Goal: Information Seeking & Learning: Learn about a topic

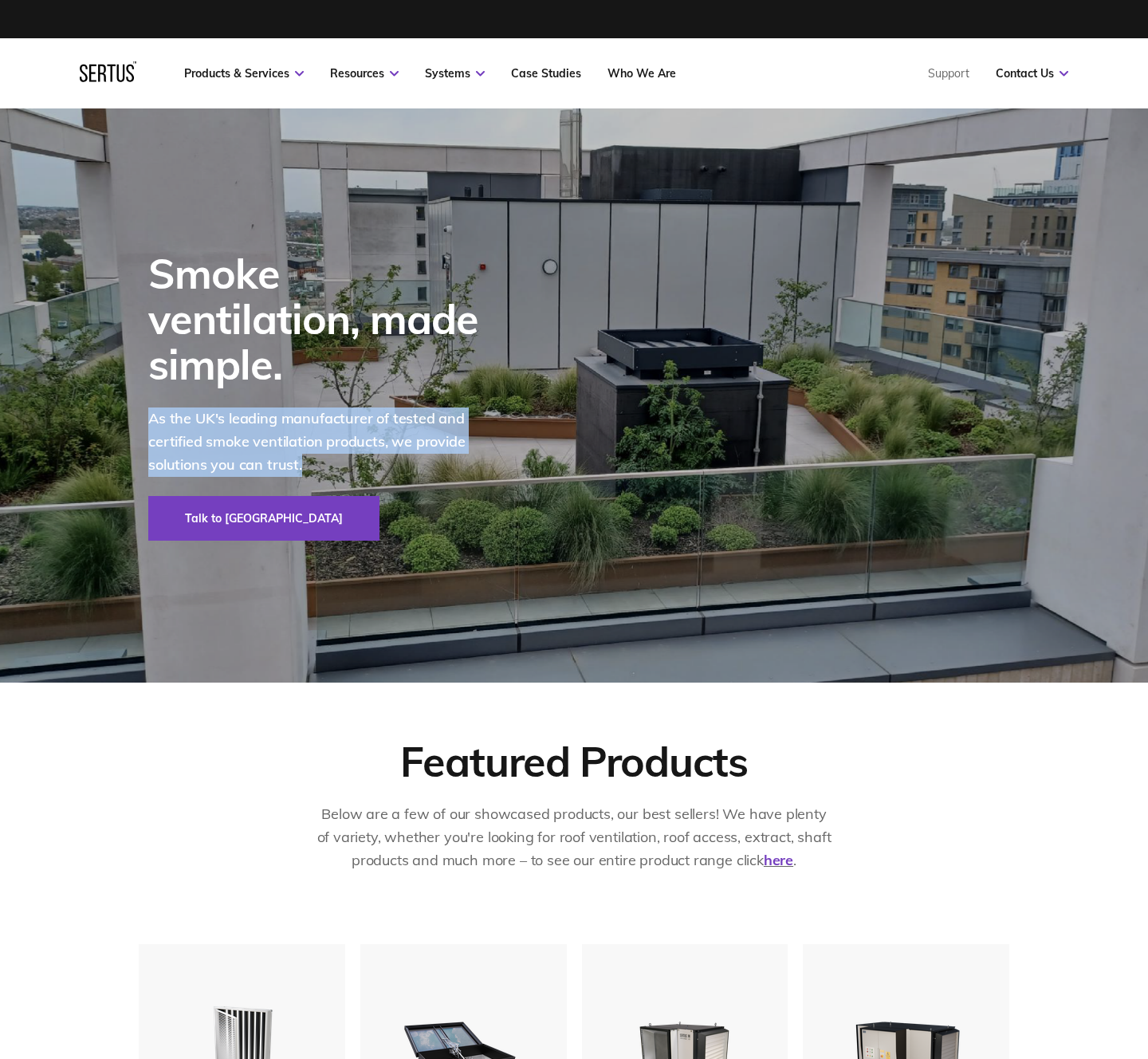
drag, startPoint x: 150, startPoint y: 394, endPoint x: 311, endPoint y: 466, distance: 176.4
click at [311, 466] on div "As the UK's leading manufacturer of tested and certified smoke ventilation prod…" at bounding box center [323, 451] width 350 height 88
copy p "As the UK's leading manufacturer of tested and certified smoke ventilation prod…"
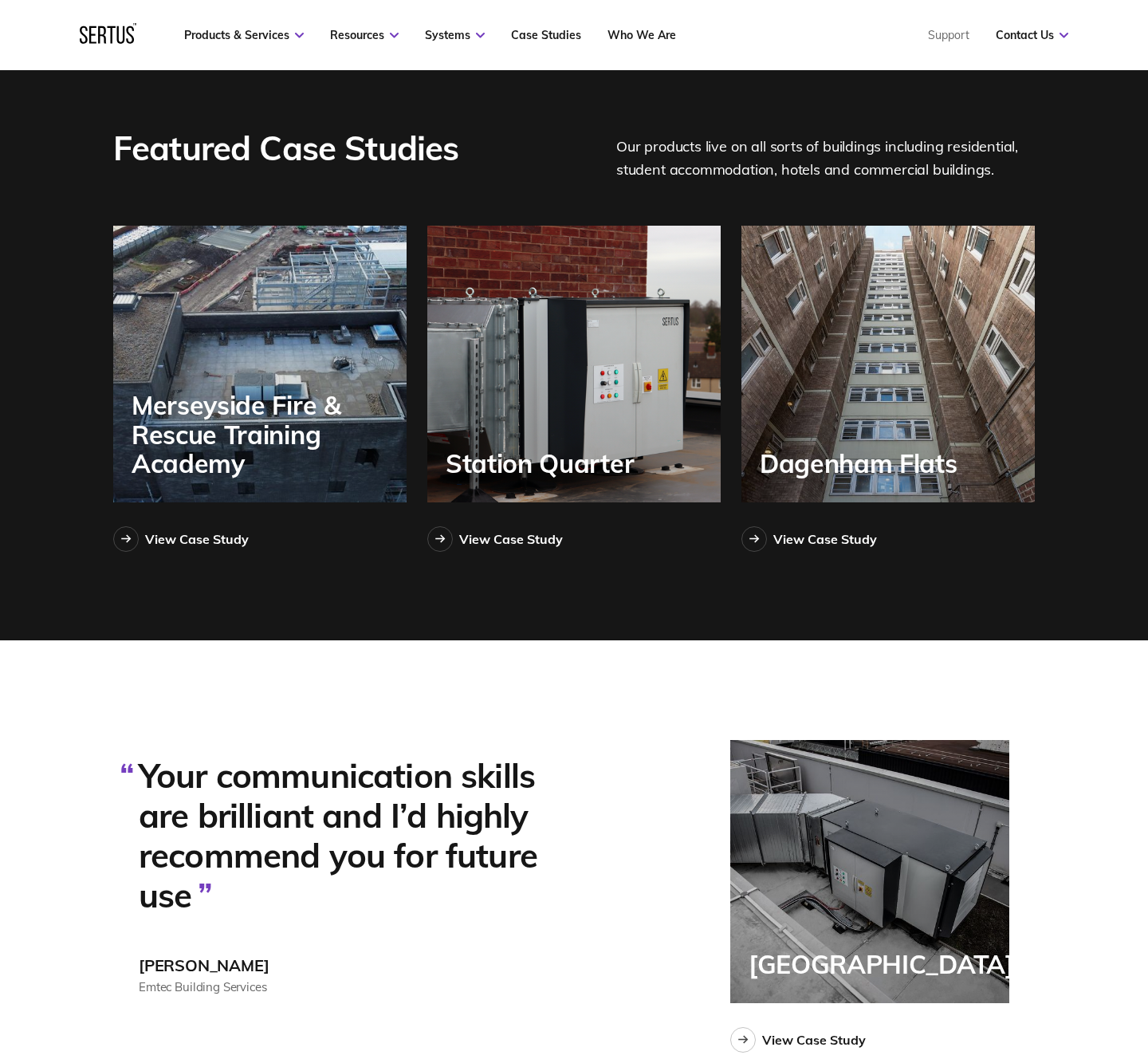
scroll to position [3503, 0]
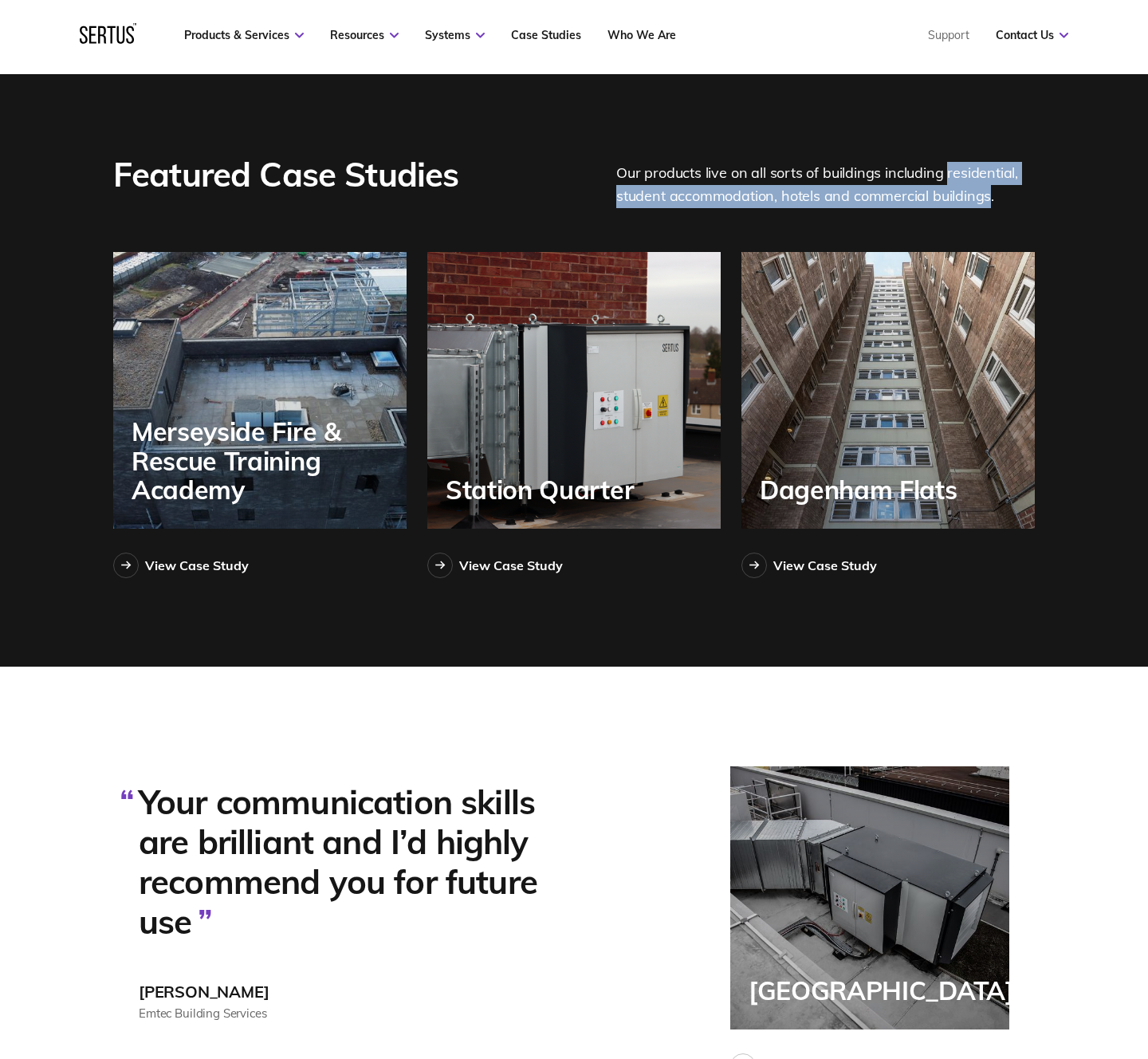
drag, startPoint x: 945, startPoint y: 172, endPoint x: 987, endPoint y: 196, distance: 48.4
click at [987, 196] on div "Our products live on all sorts of buildings including residential, student acco…" at bounding box center [825, 180] width 419 height 55
copy div "residential, student accommodation, hotels and commercial buildings"
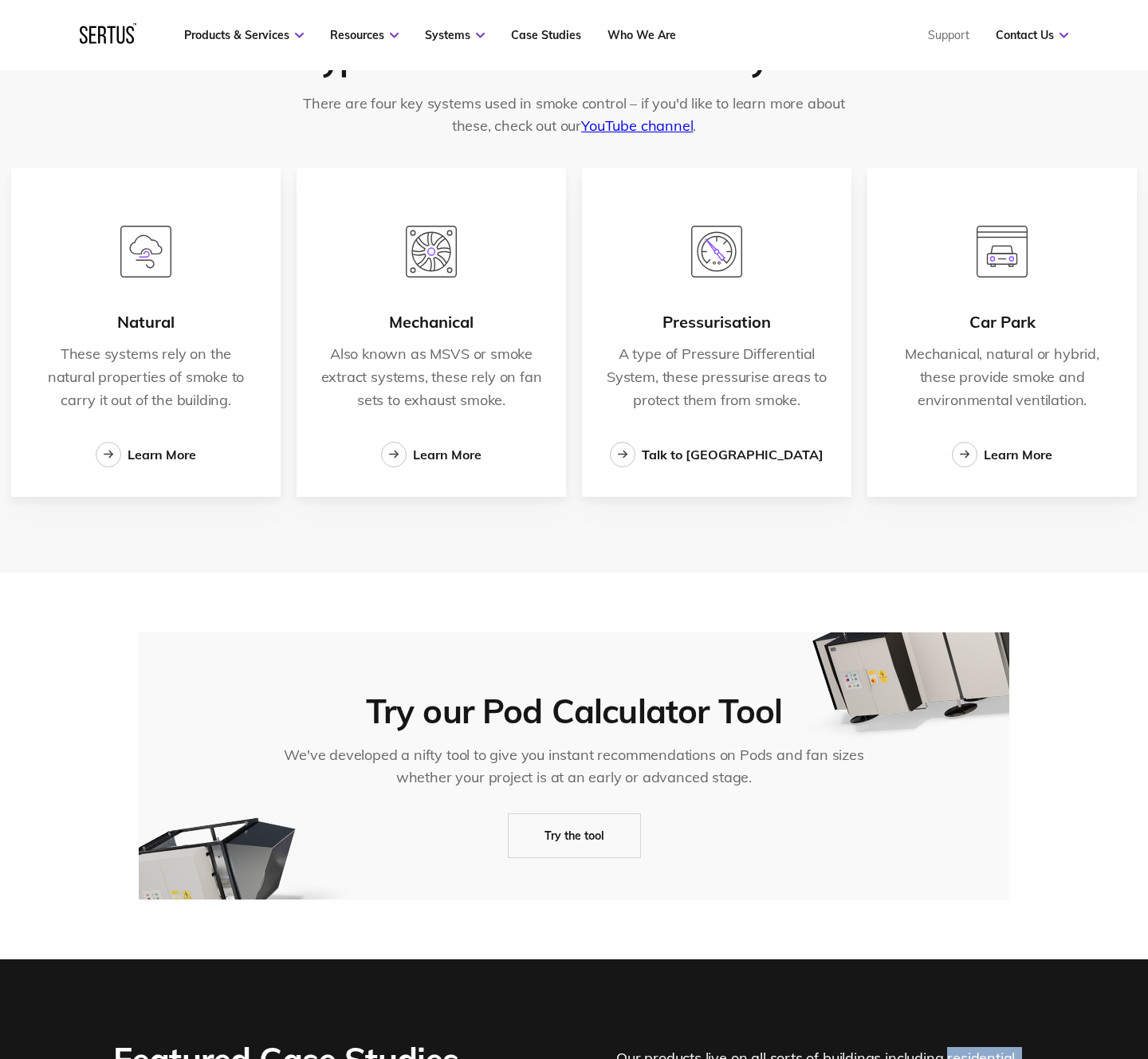
scroll to position [2632, 0]
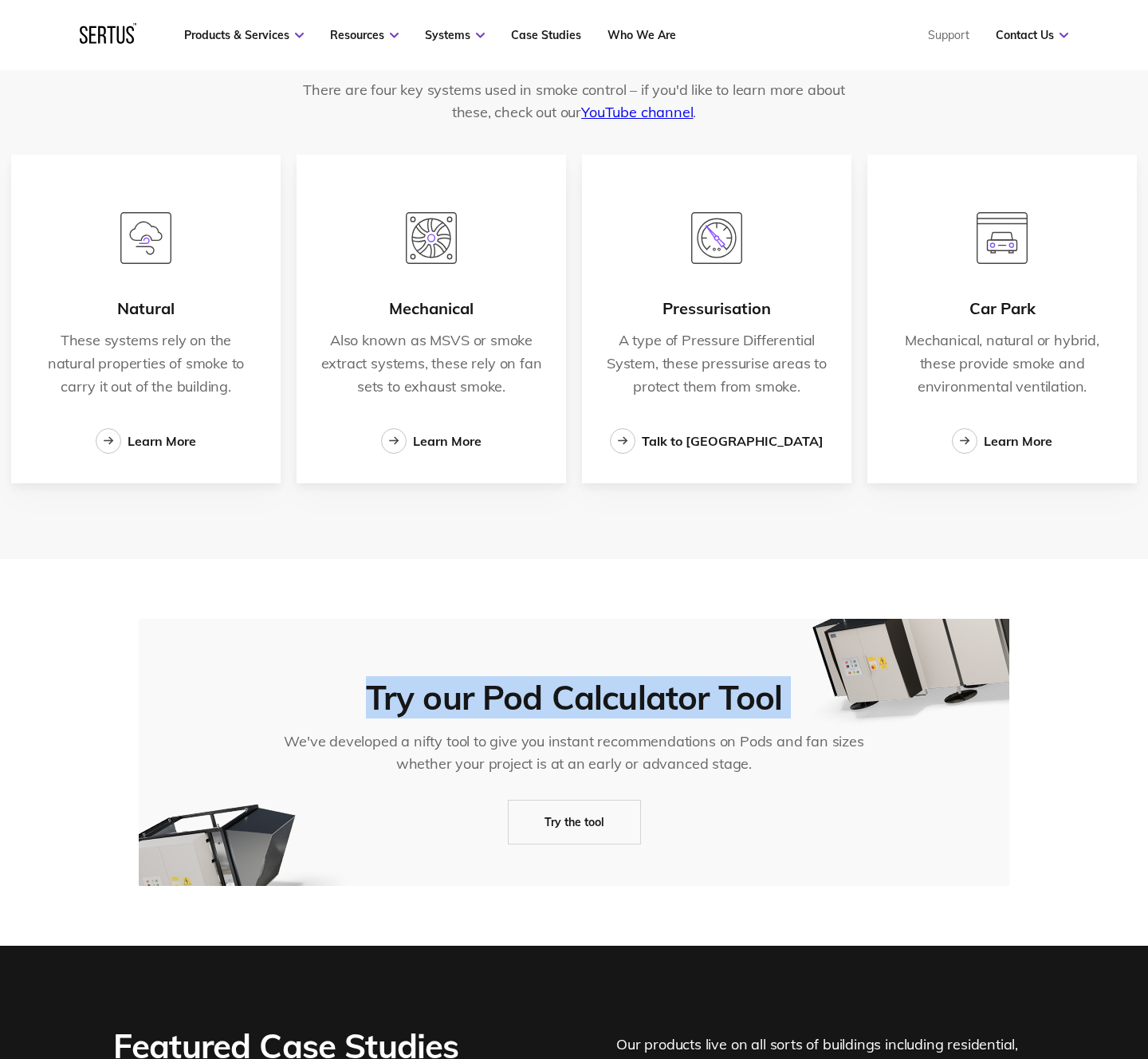
drag, startPoint x: 374, startPoint y: 699, endPoint x: 828, endPoint y: 697, distance: 454.0
click at [828, 697] on div "Try our Pod Calculator Tool We've developed a nifty tool to give you instant re…" at bounding box center [574, 752] width 871 height 267
copy div "Try our Pod Calculator Tool"
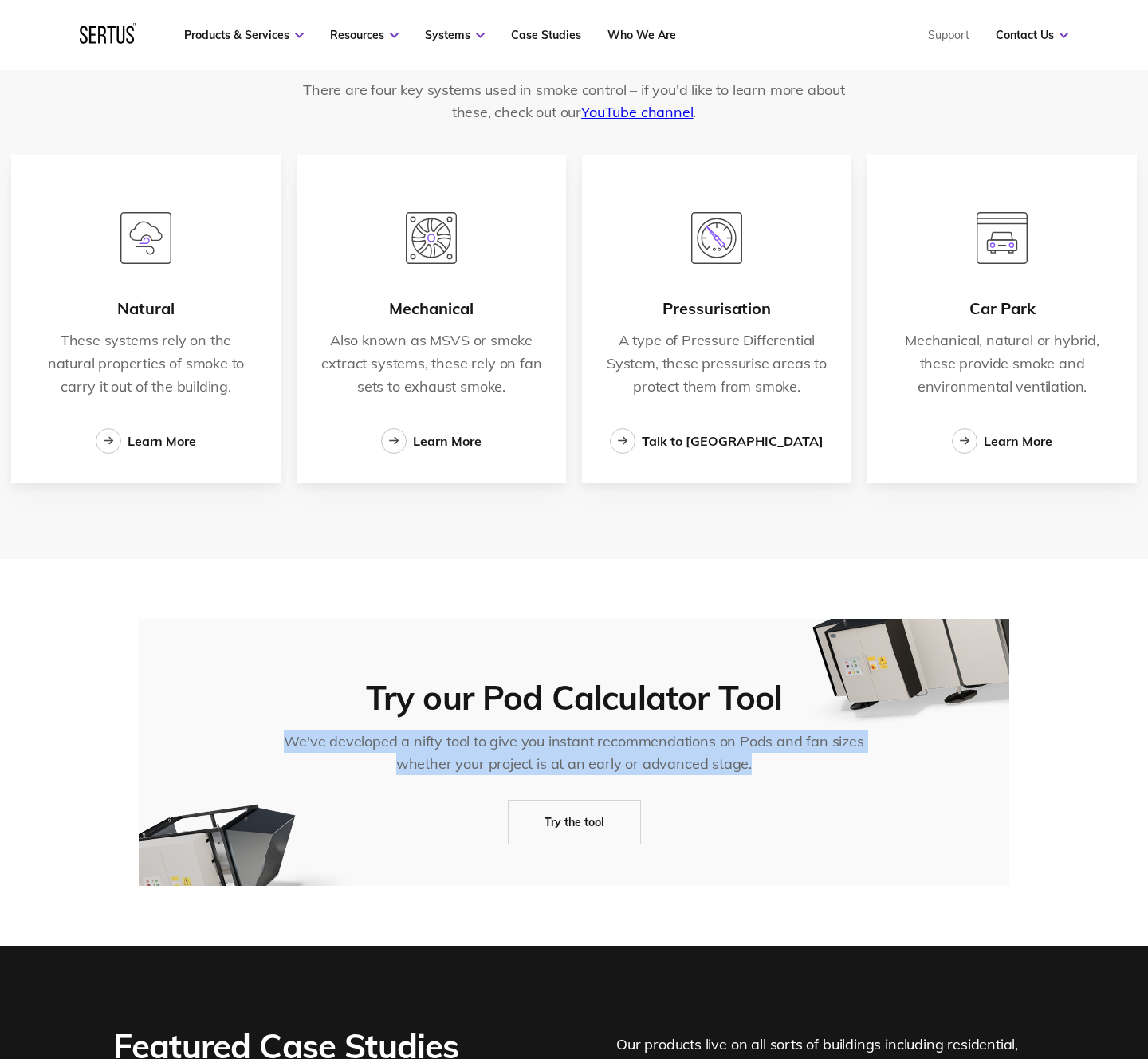
drag, startPoint x: 287, startPoint y: 740, endPoint x: 824, endPoint y: 763, distance: 537.5
click at [824, 763] on div "We've developed a nifty tool to give you instant recommendations on Pods and fa…" at bounding box center [575, 752] width 613 height 45
copy div "We've developed a nifty tool to give you instant recommendations on Pods and fa…"
